Goal: Task Accomplishment & Management: Manage account settings

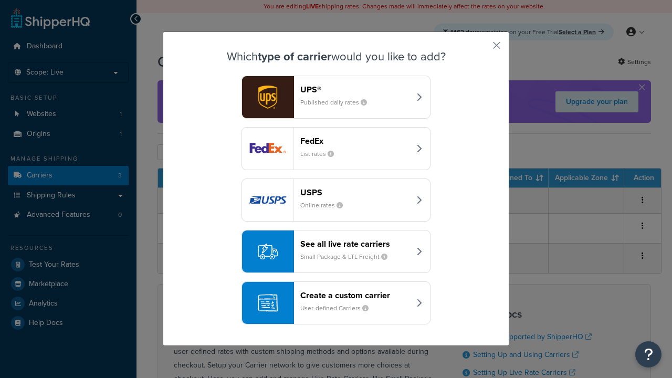
click at [336, 149] on div "FedEx List rates" at bounding box center [355, 148] width 110 height 25
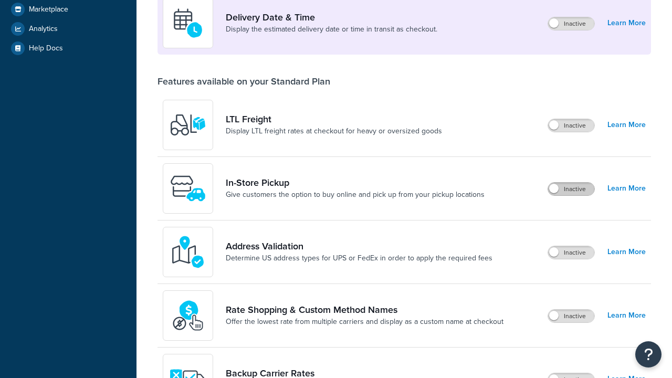
click at [571, 183] on label "Inactive" at bounding box center [571, 189] width 46 height 13
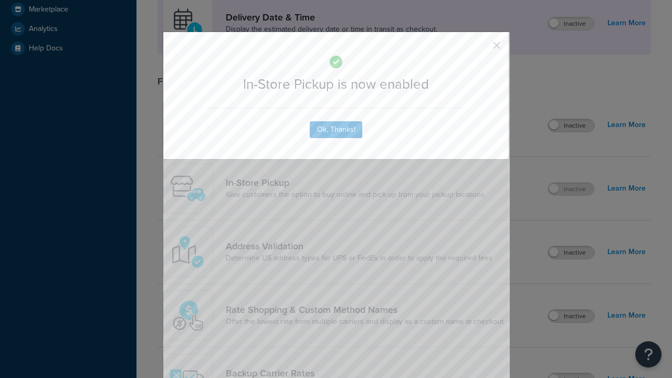
scroll to position [457, 0]
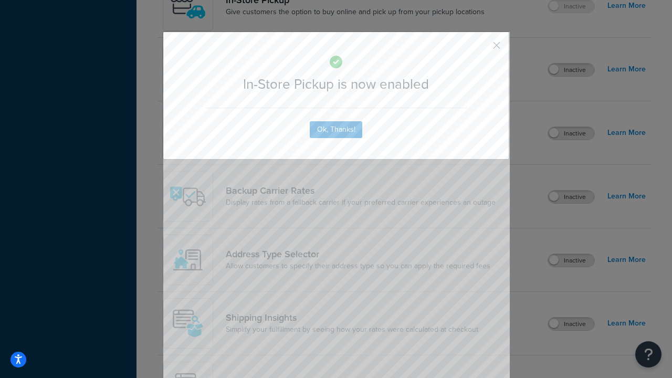
click at [481, 49] on button "button" at bounding box center [481, 49] width 3 height 3
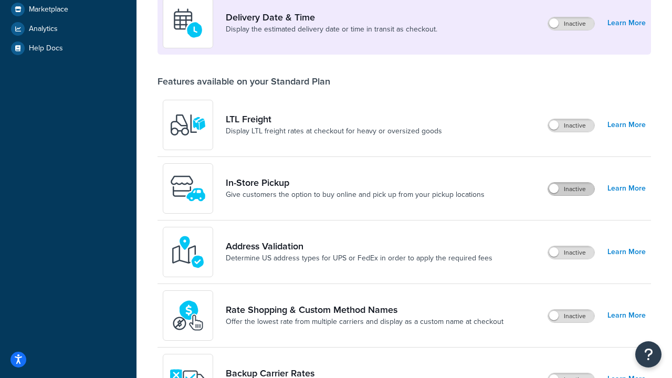
scroll to position [255, 0]
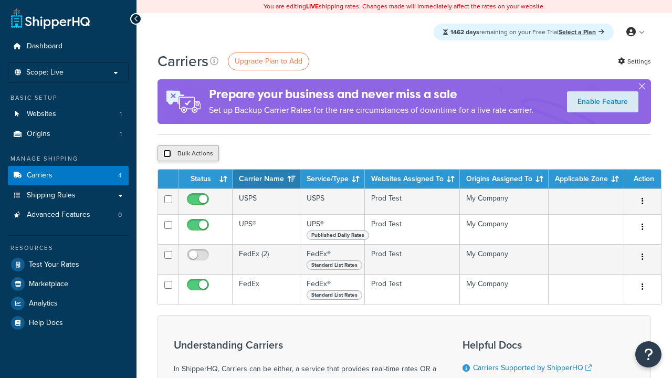
click at [167, 154] on input "checkbox" at bounding box center [167, 154] width 8 height 8
checkbox input "true"
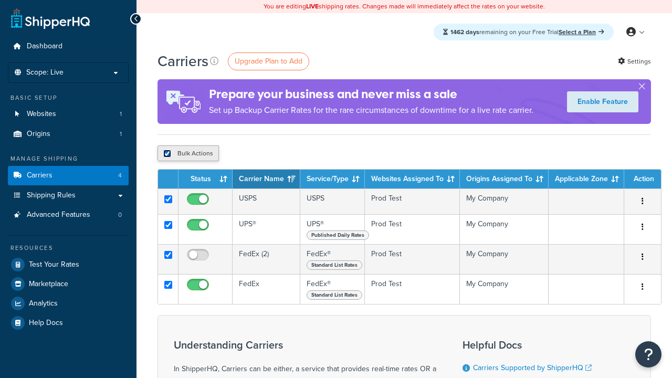
checkbox input "true"
click at [0, 0] on button "Delete" at bounding box center [0, 0] width 0 height 0
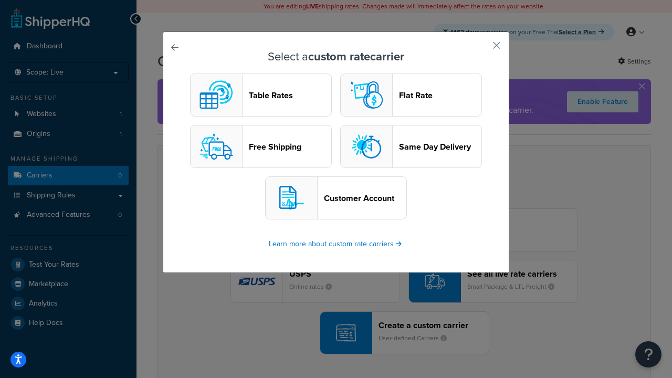
click at [261, 95] on header "Table Rates" at bounding box center [290, 95] width 82 height 10
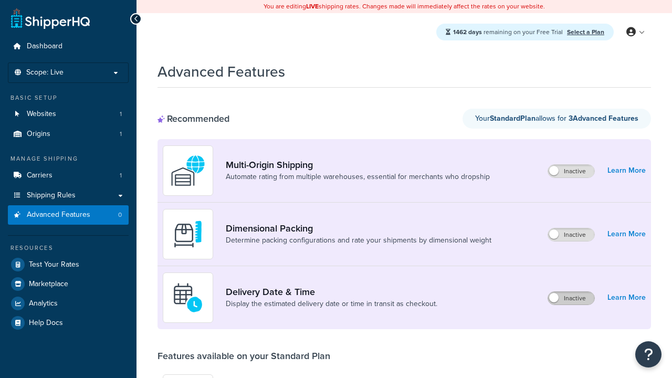
click at [571, 292] on label "Inactive" at bounding box center [571, 298] width 46 height 13
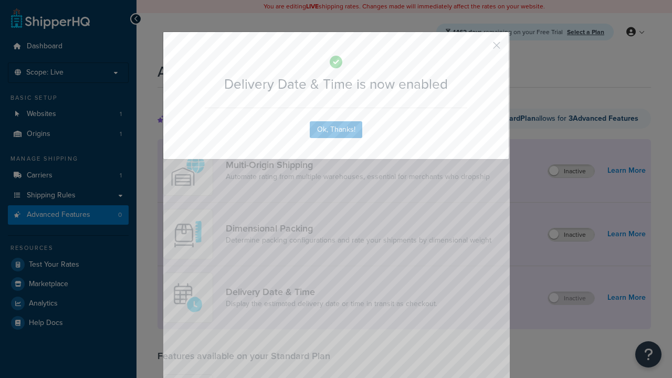
scroll to position [109, 0]
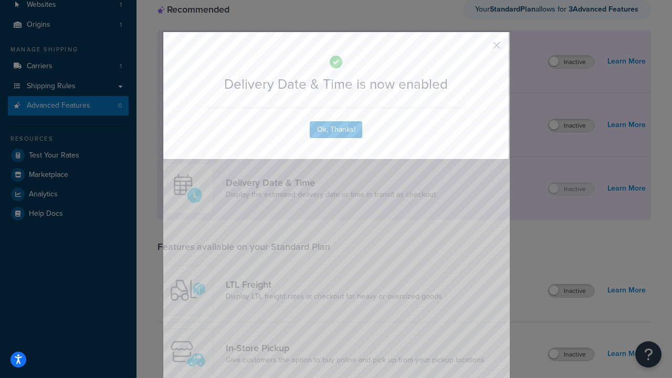
click at [481, 48] on button "button" at bounding box center [481, 49] width 3 height 3
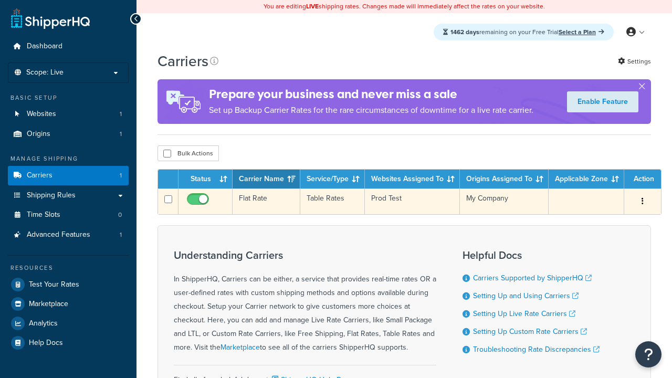
click at [266, 203] on td "Flat Rate" at bounding box center [267, 201] width 68 height 26
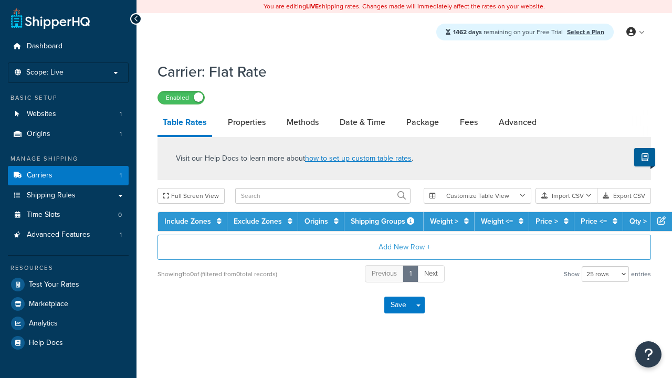
select select "25"
click at [362, 123] on link "Date & Time" at bounding box center [362, 122] width 56 height 25
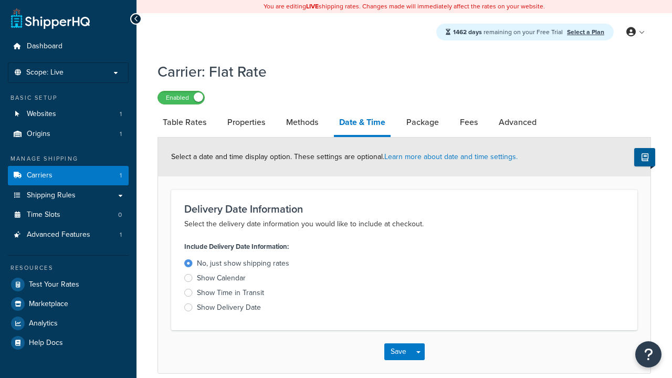
click at [221, 280] on div "Show Calendar" at bounding box center [221, 278] width 49 height 10
click at [0, 0] on input "Show Calendar" at bounding box center [0, 0] width 0 height 0
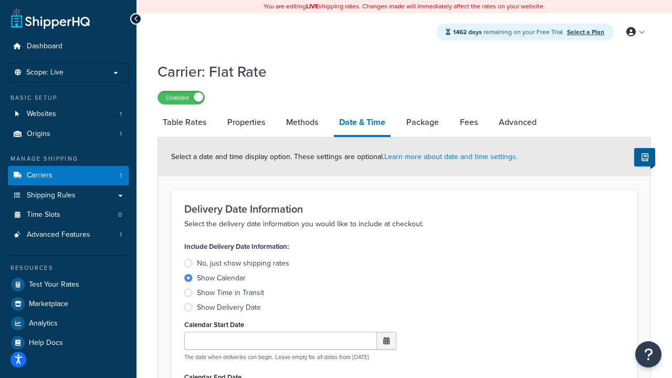
click at [221, 280] on div "Show Calendar" at bounding box center [221, 278] width 49 height 10
click at [0, 0] on input "Show Calendar" at bounding box center [0, 0] width 0 height 0
type input "[DATE]"
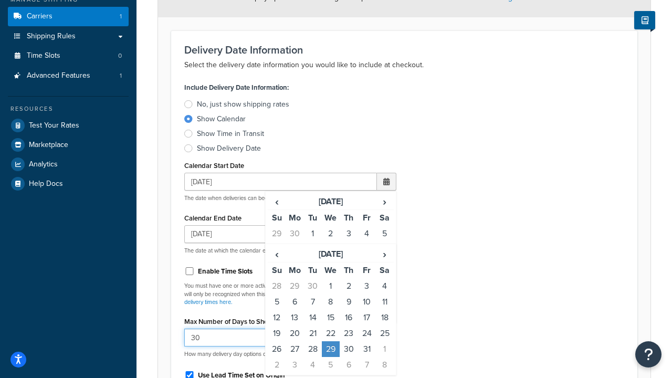
type input "30"
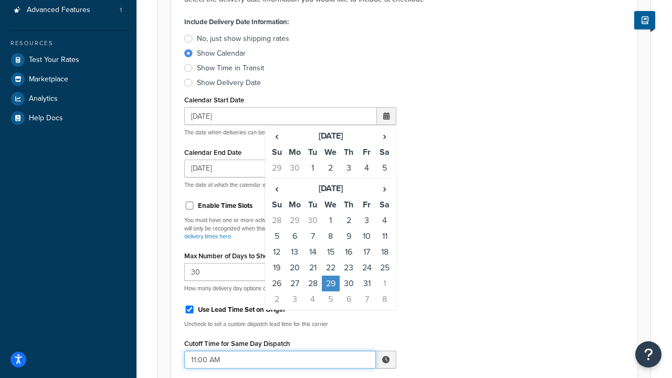
type input "11:00 AM"
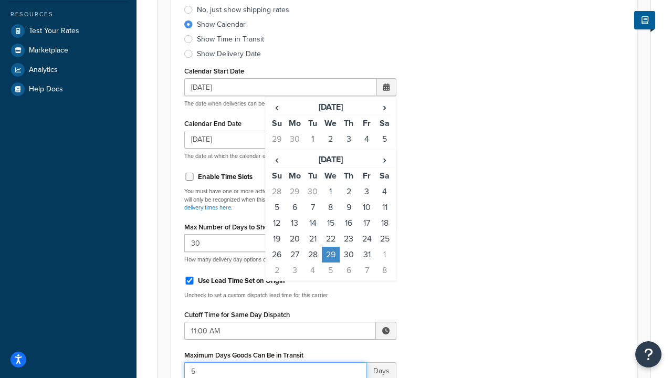
type input "5"
